Goal: Task Accomplishment & Management: Complete application form

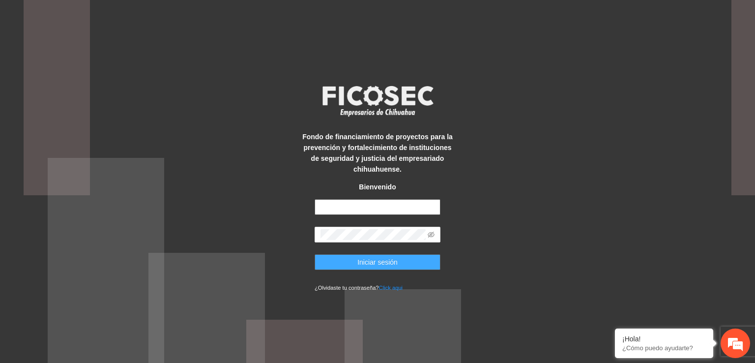
type input "**********"
click at [388, 266] on span "Iniciar sesión" at bounding box center [378, 262] width 40 height 11
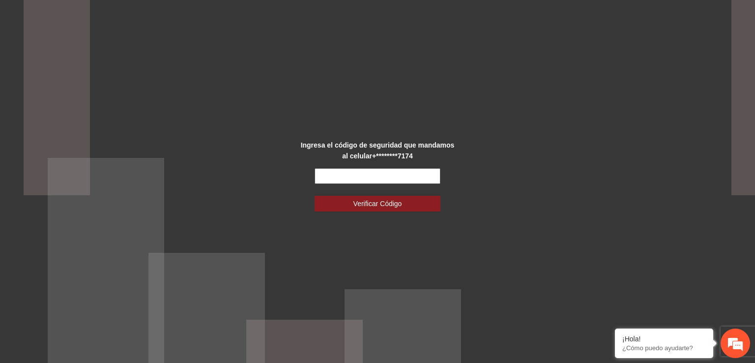
click at [360, 168] on input "text" at bounding box center [378, 176] width 126 height 16
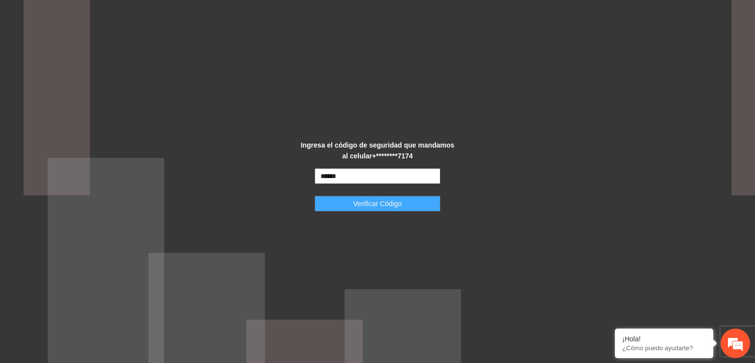
type input "******"
click at [370, 198] on span "Verificar Código" at bounding box center [378, 203] width 49 height 11
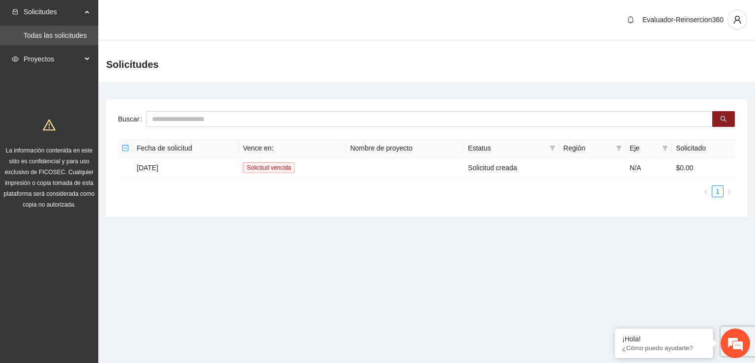
click at [87, 59] on icon at bounding box center [88, 59] width 5 height 0
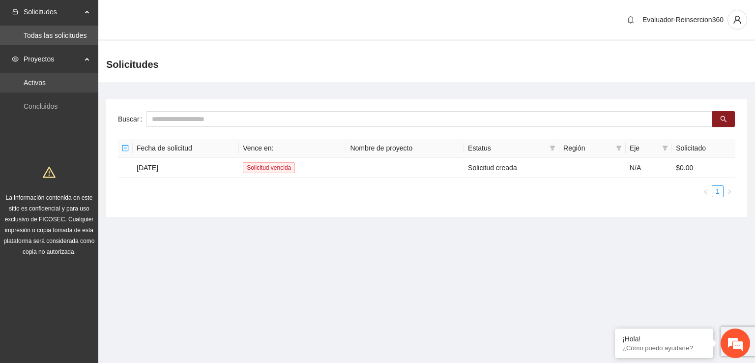
click at [46, 83] on link "Activos" at bounding box center [35, 83] width 22 height 8
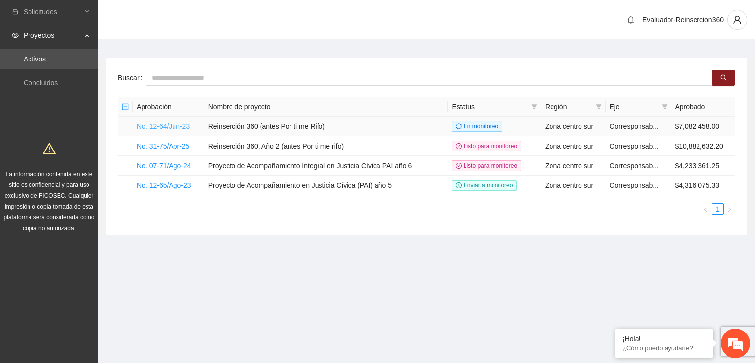
click at [173, 126] on link "No. 12-64/Jun-23" at bounding box center [163, 126] width 53 height 8
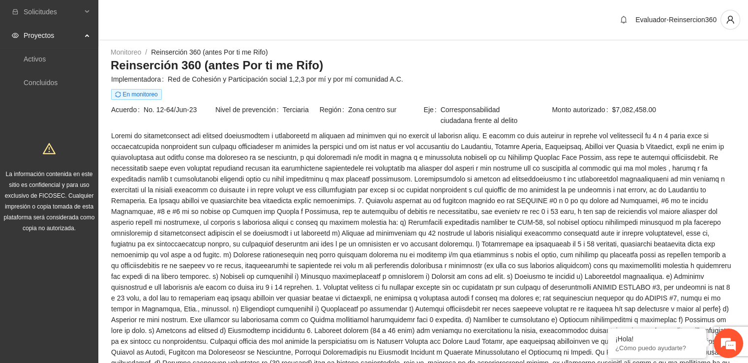
click at [89, 35] on div "Proyectos" at bounding box center [49, 36] width 98 height 20
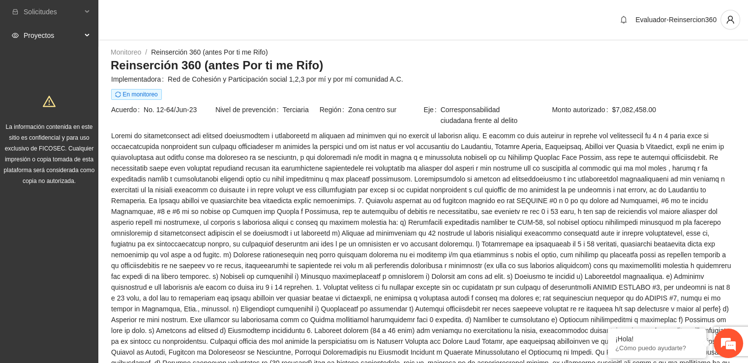
click at [89, 35] on div "Proyectos" at bounding box center [49, 36] width 98 height 20
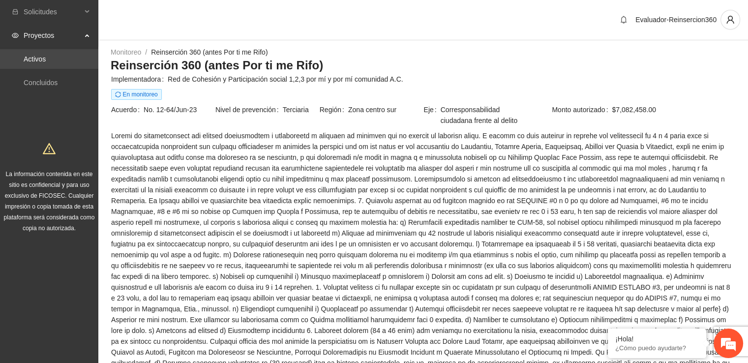
click at [46, 55] on link "Activos" at bounding box center [35, 59] width 22 height 8
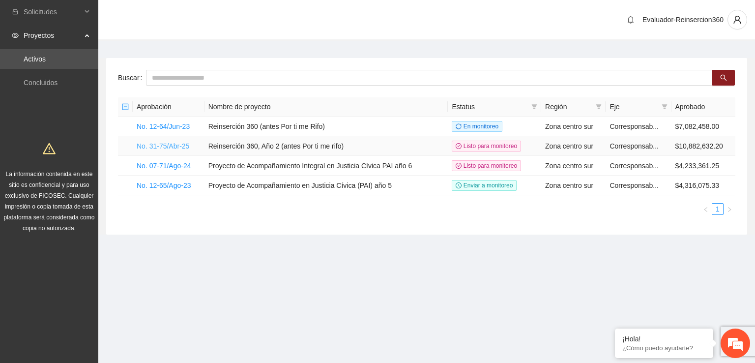
click at [166, 144] on link "No. 31-75/Abr-25" at bounding box center [163, 146] width 53 height 8
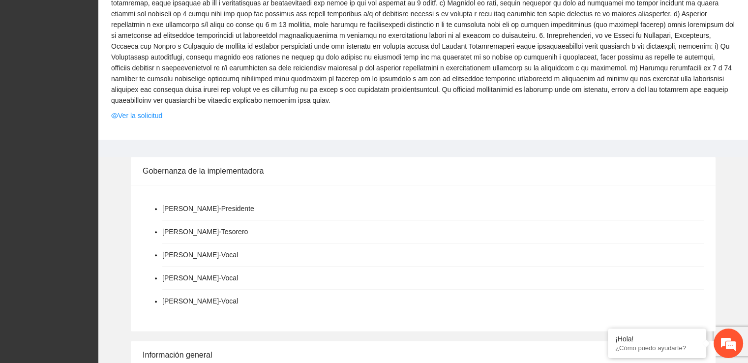
scroll to position [1110, 0]
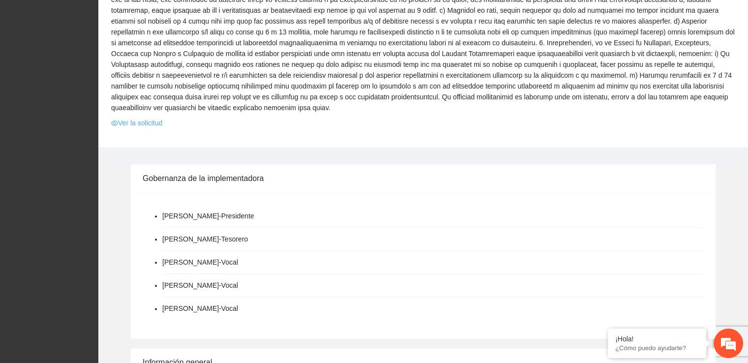
click at [142, 118] on link "Ver la solicitud" at bounding box center [136, 123] width 51 height 11
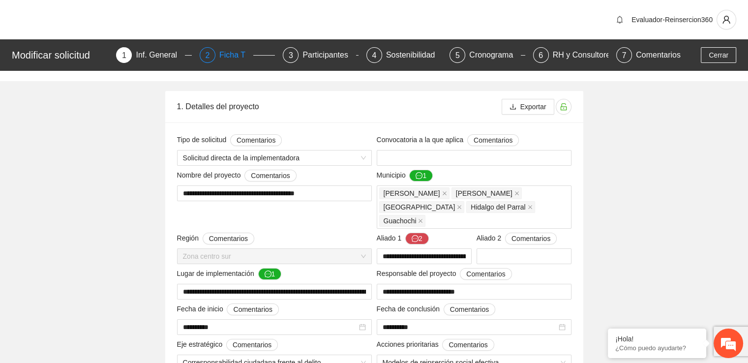
click at [239, 60] on div "Ficha T" at bounding box center [236, 55] width 34 height 16
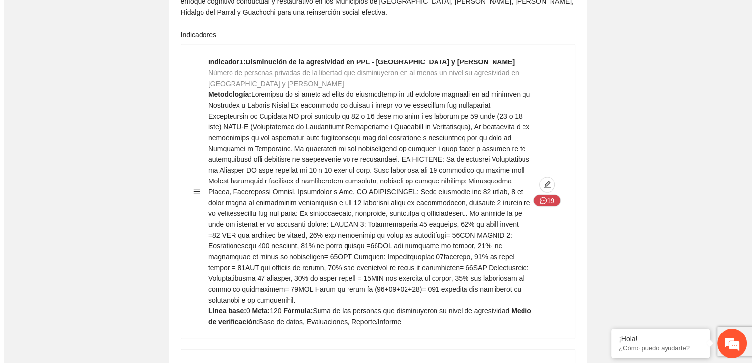
scroll to position [2028, 0]
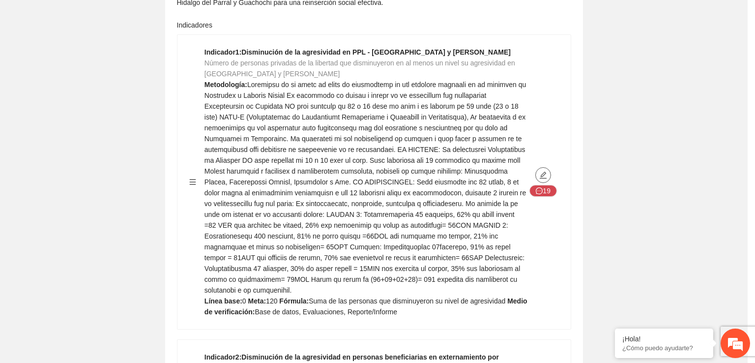
type textarea "*"
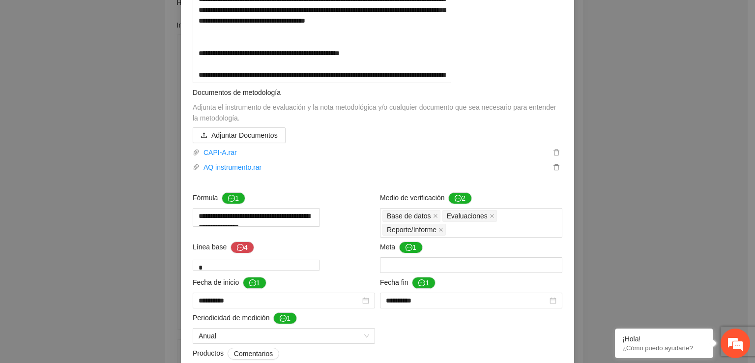
scroll to position [376, 0]
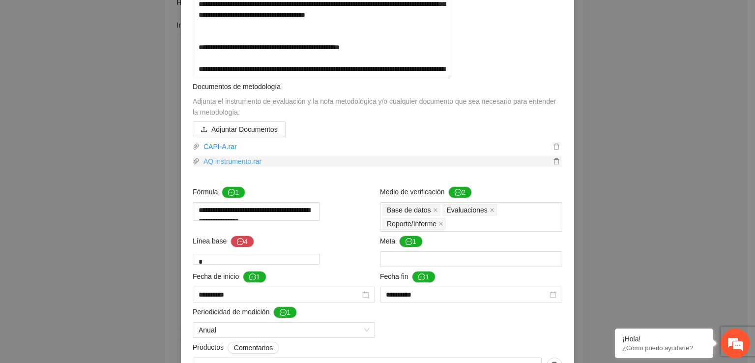
click at [238, 167] on link "AQ instrumento.rar" at bounding box center [375, 161] width 351 height 11
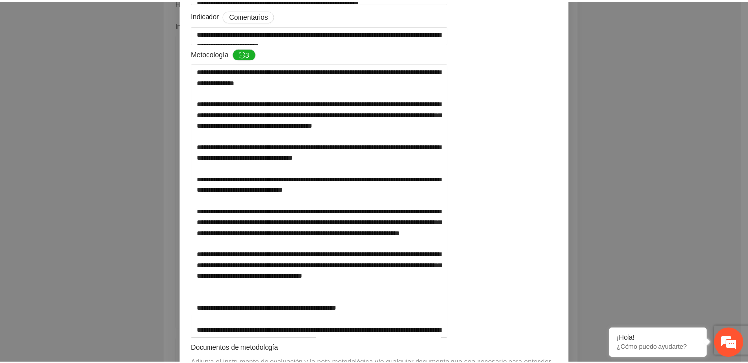
scroll to position [0, 0]
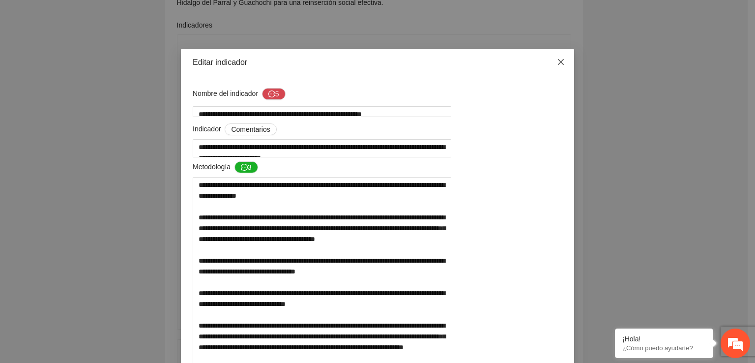
click at [558, 61] on icon "close" at bounding box center [561, 62] width 6 height 6
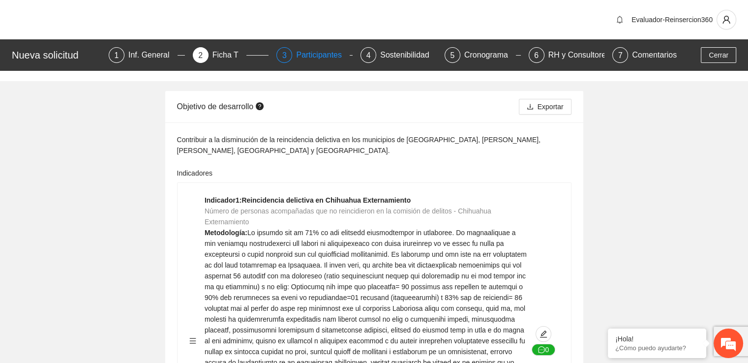
click at [301, 59] on div "Participantes" at bounding box center [323, 55] width 54 height 16
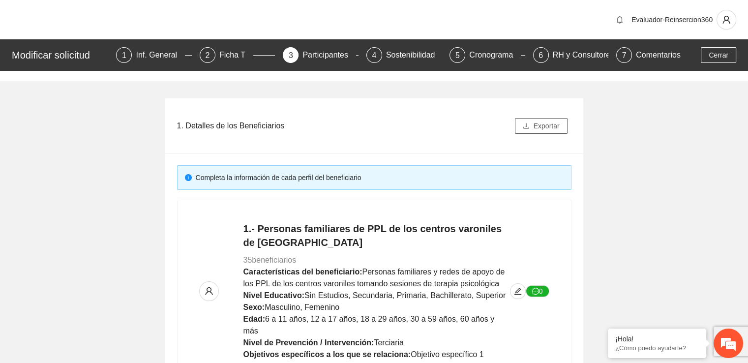
click at [532, 124] on button "Exportar" at bounding box center [541, 126] width 53 height 16
click at [171, 60] on div "Inf. General" at bounding box center [160, 55] width 49 height 16
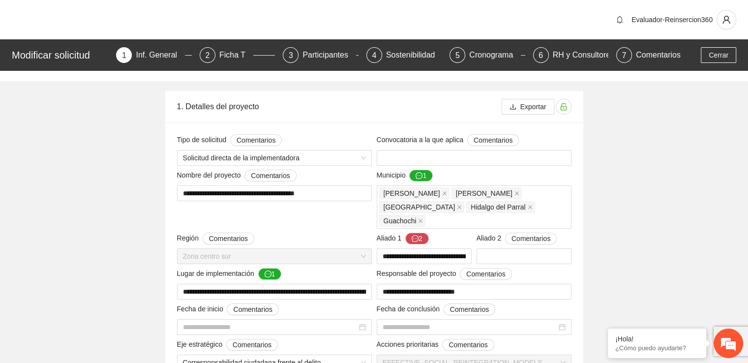
type input "**********"
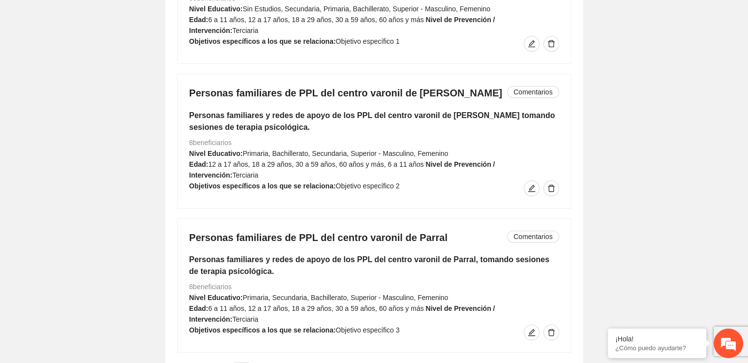
scroll to position [7241, 0]
